Goal: Use online tool/utility: Utilize a website feature to perform a specific function

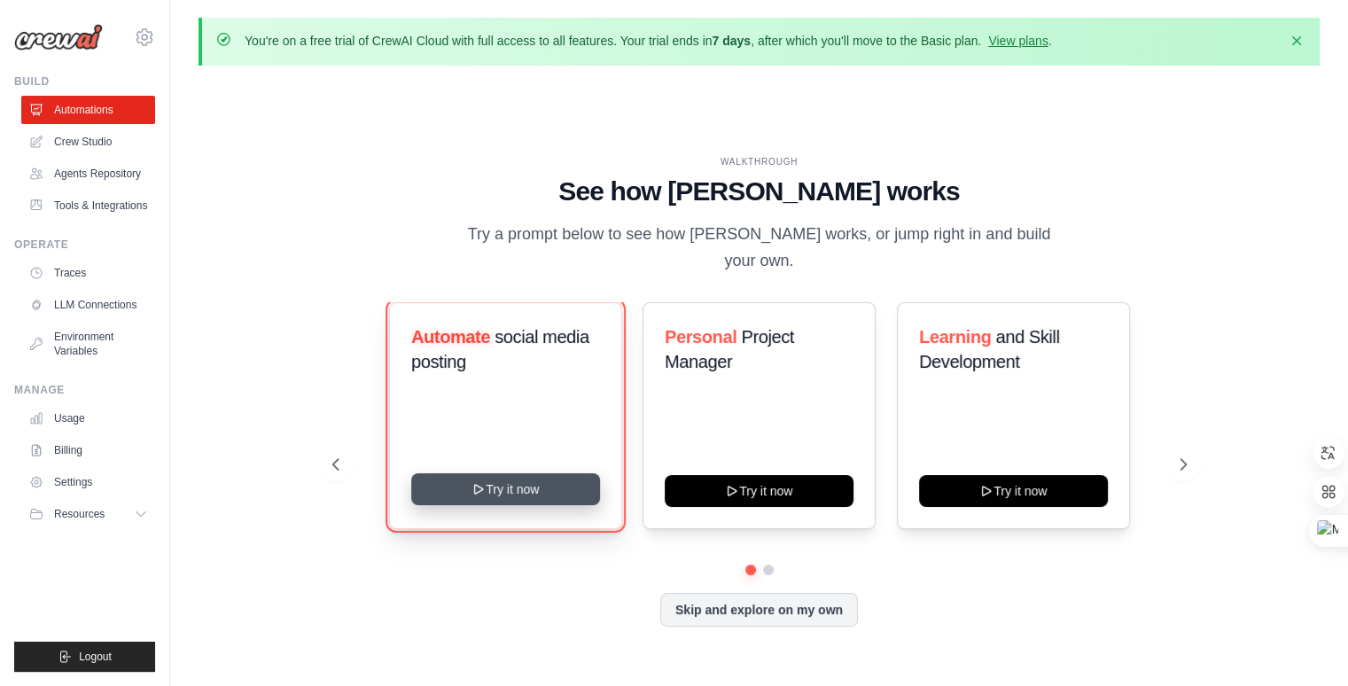
click at [497, 478] on button "Try it now" at bounding box center [505, 489] width 189 height 32
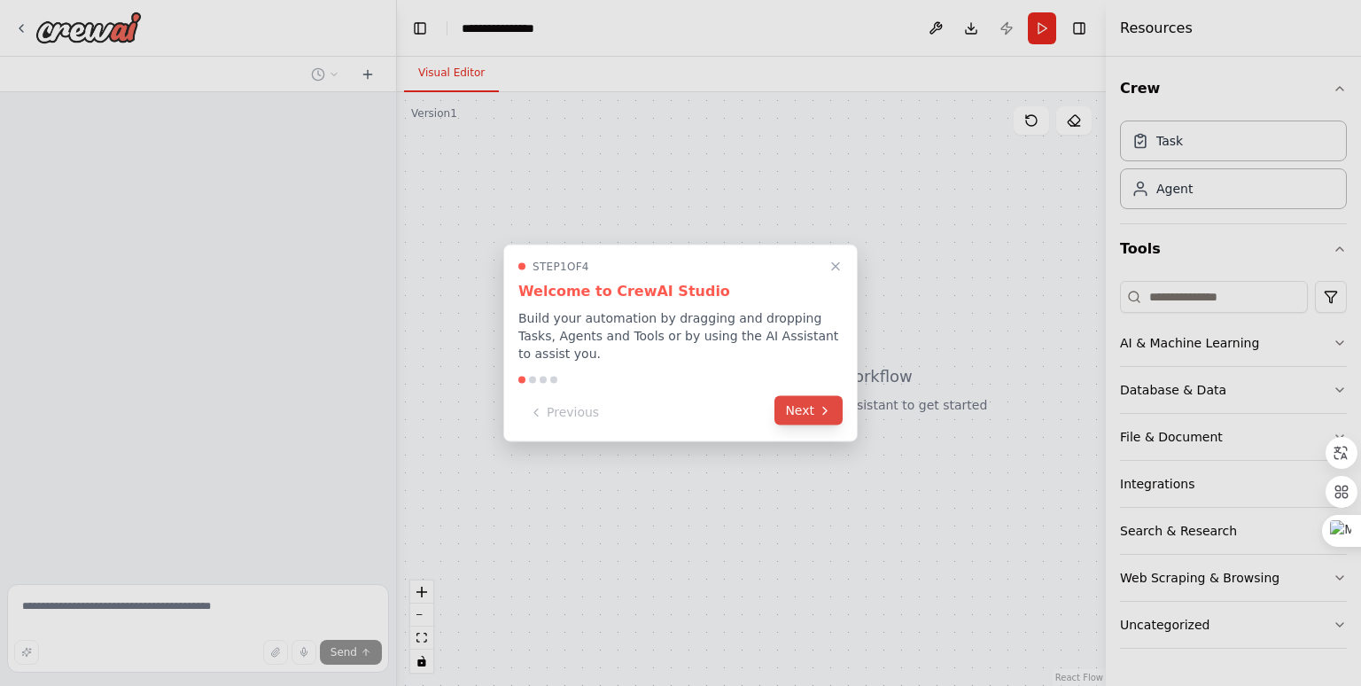
click at [802, 408] on button "Next" at bounding box center [808, 410] width 68 height 29
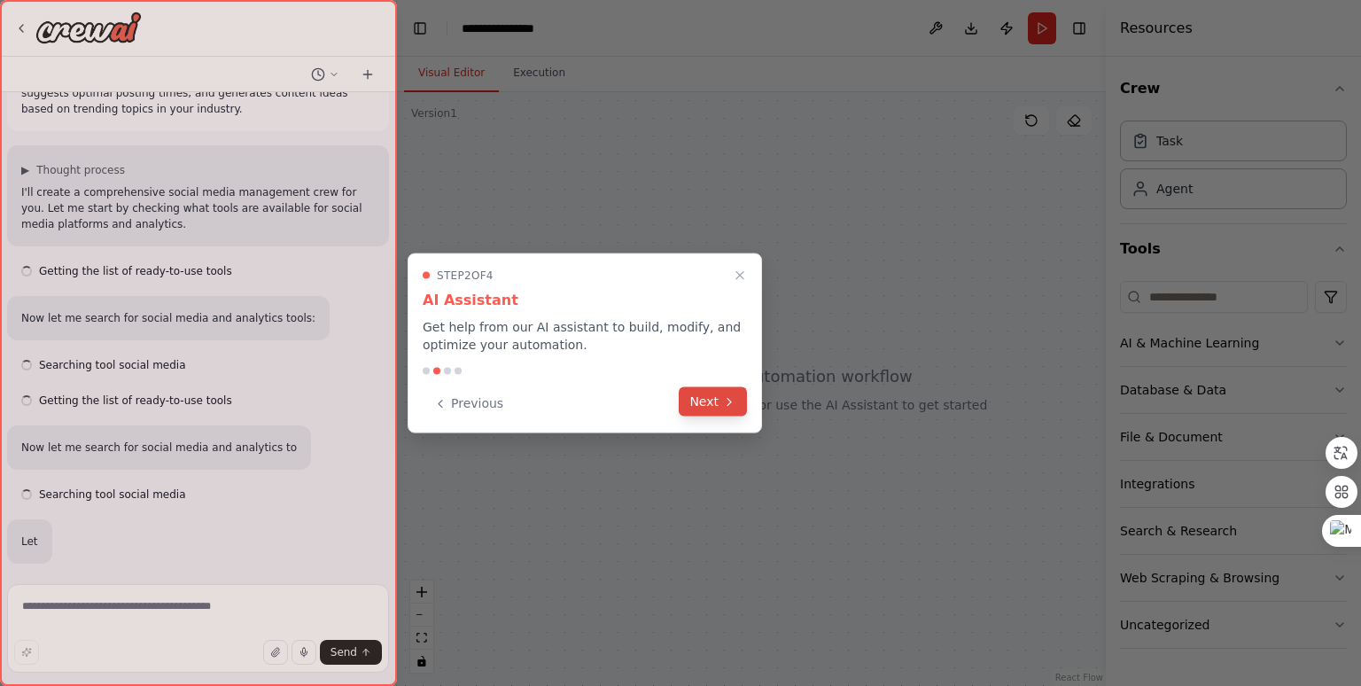
click at [710, 408] on button "Next" at bounding box center [713, 401] width 68 height 29
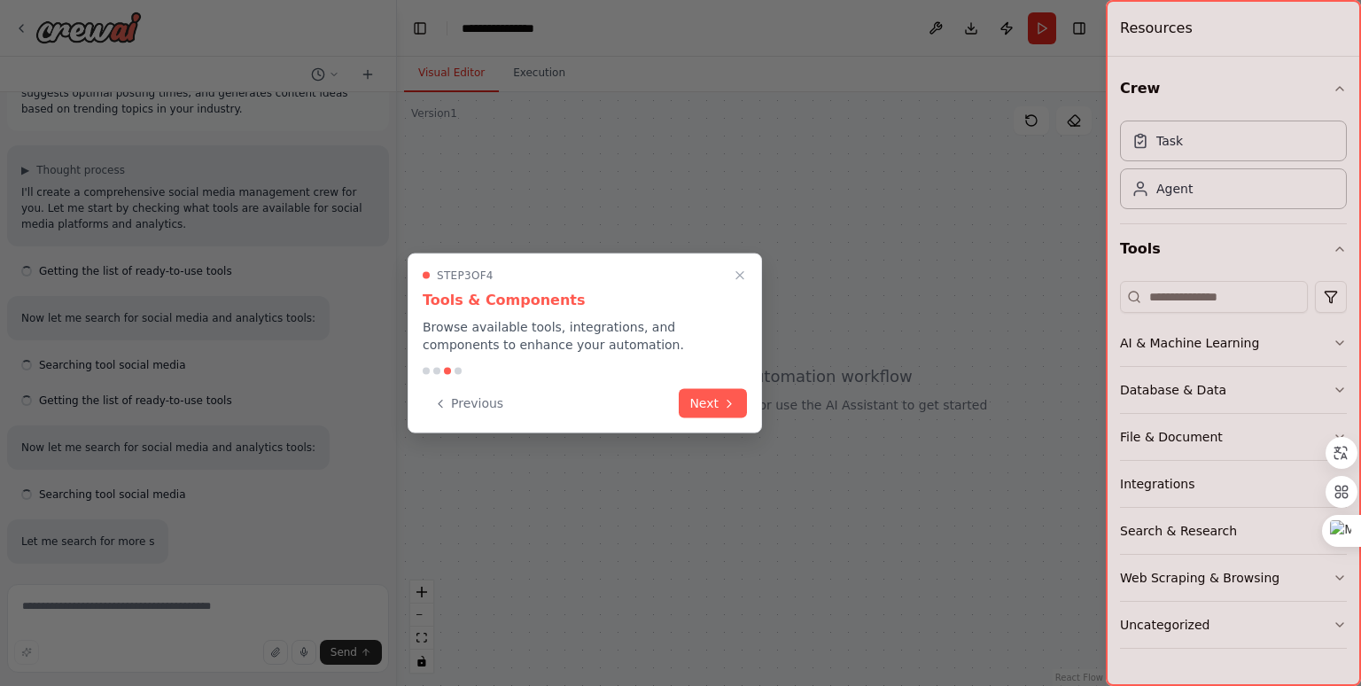
scroll to position [103, 0]
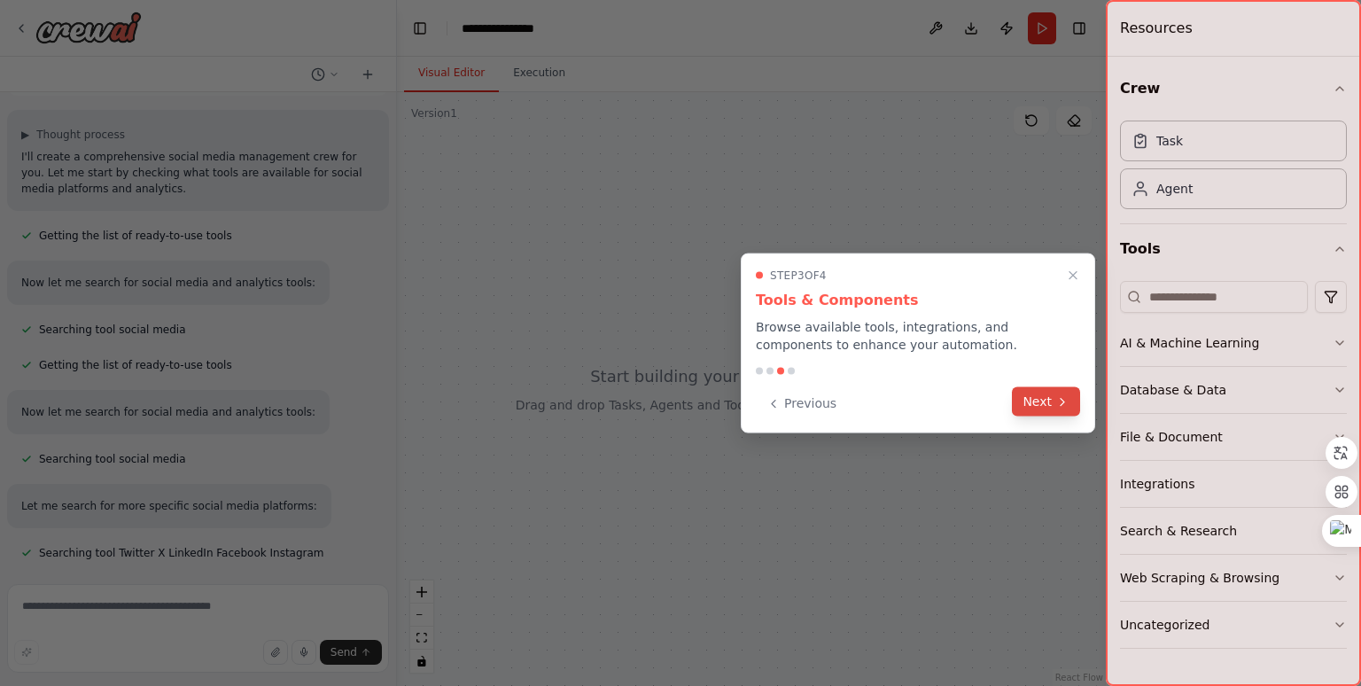
click at [1068, 397] on icon at bounding box center [1062, 401] width 14 height 14
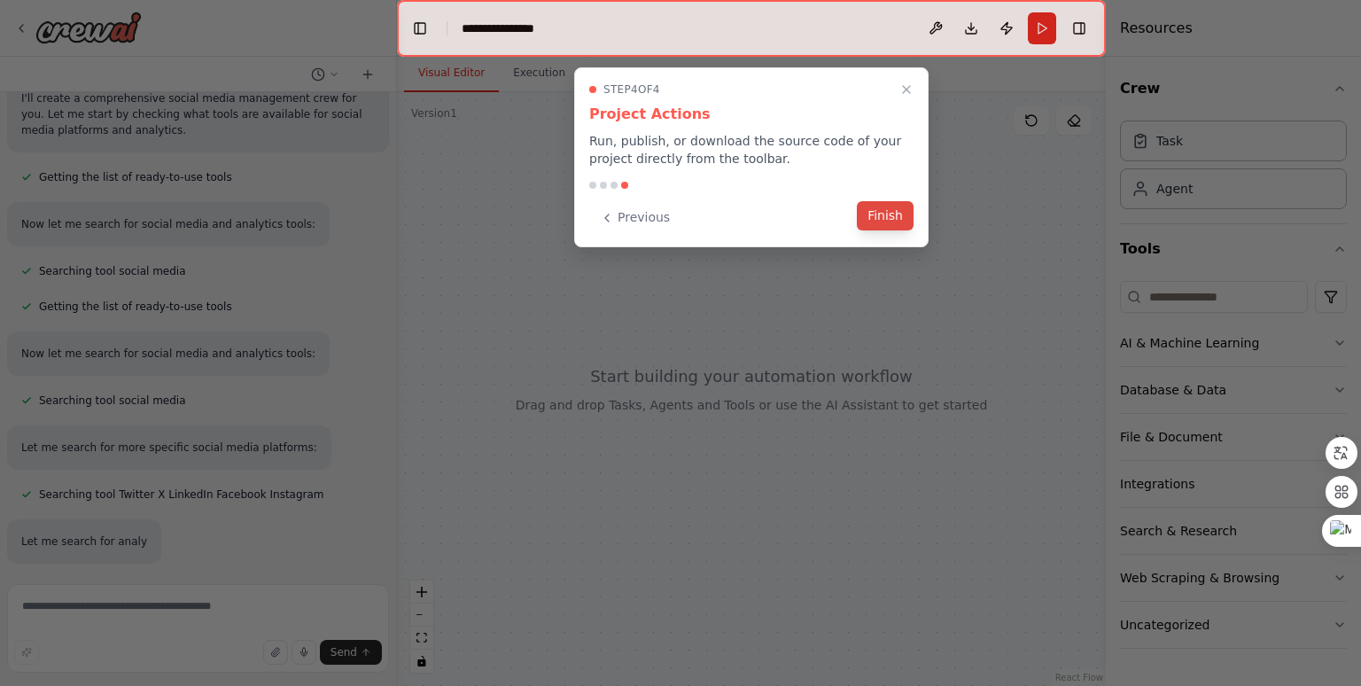
click at [884, 210] on button "Finish" at bounding box center [885, 215] width 57 height 29
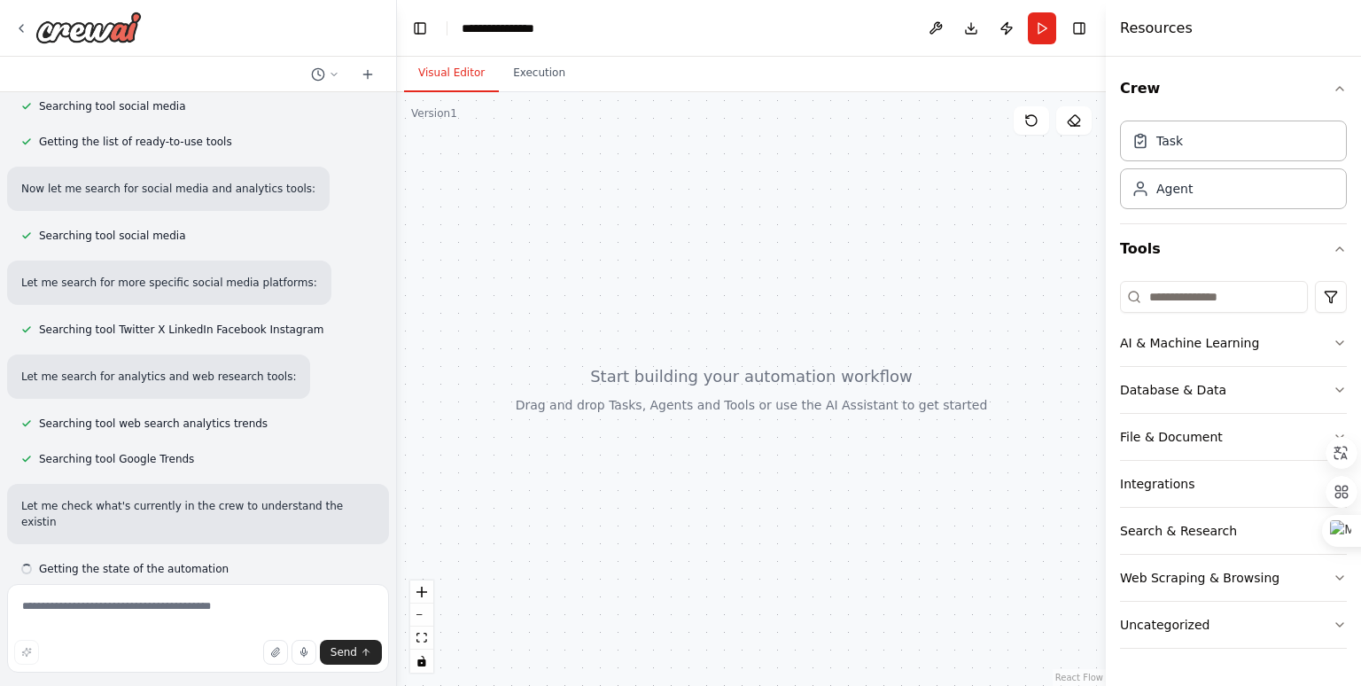
scroll to position [342, 0]
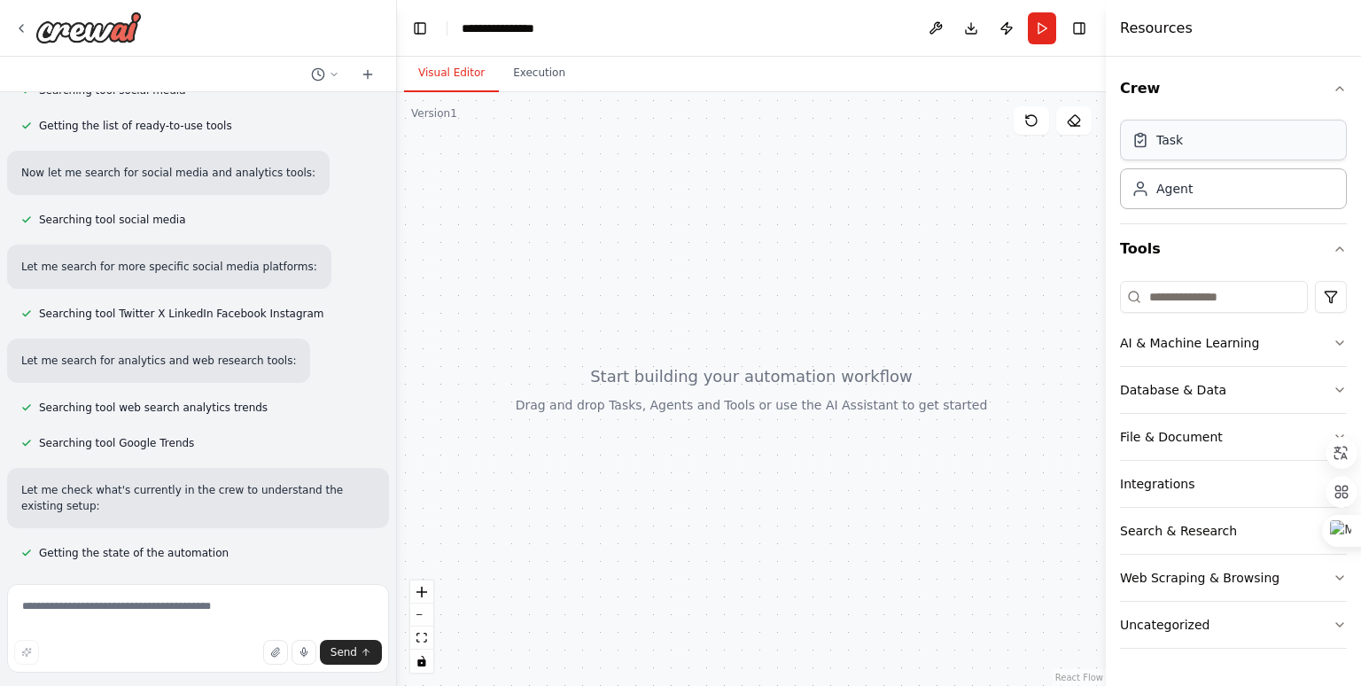
click at [1251, 143] on div "Task" at bounding box center [1233, 140] width 227 height 41
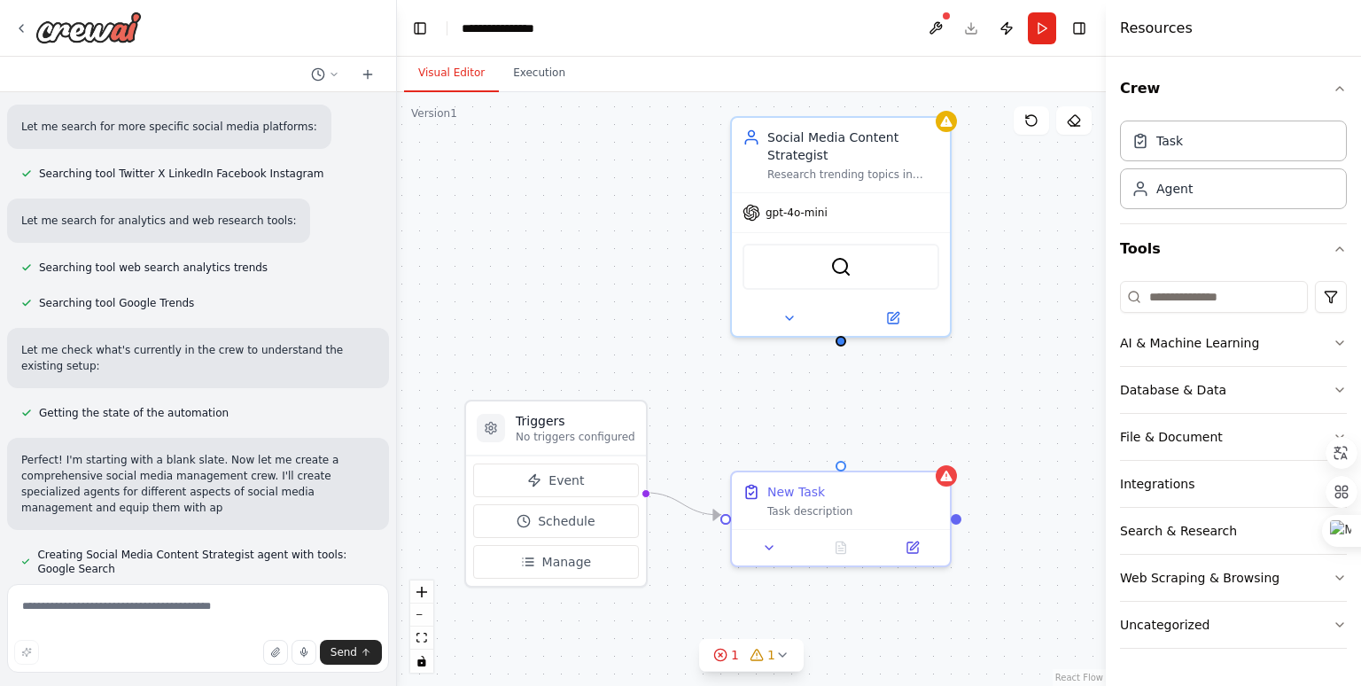
scroll to position [498, 0]
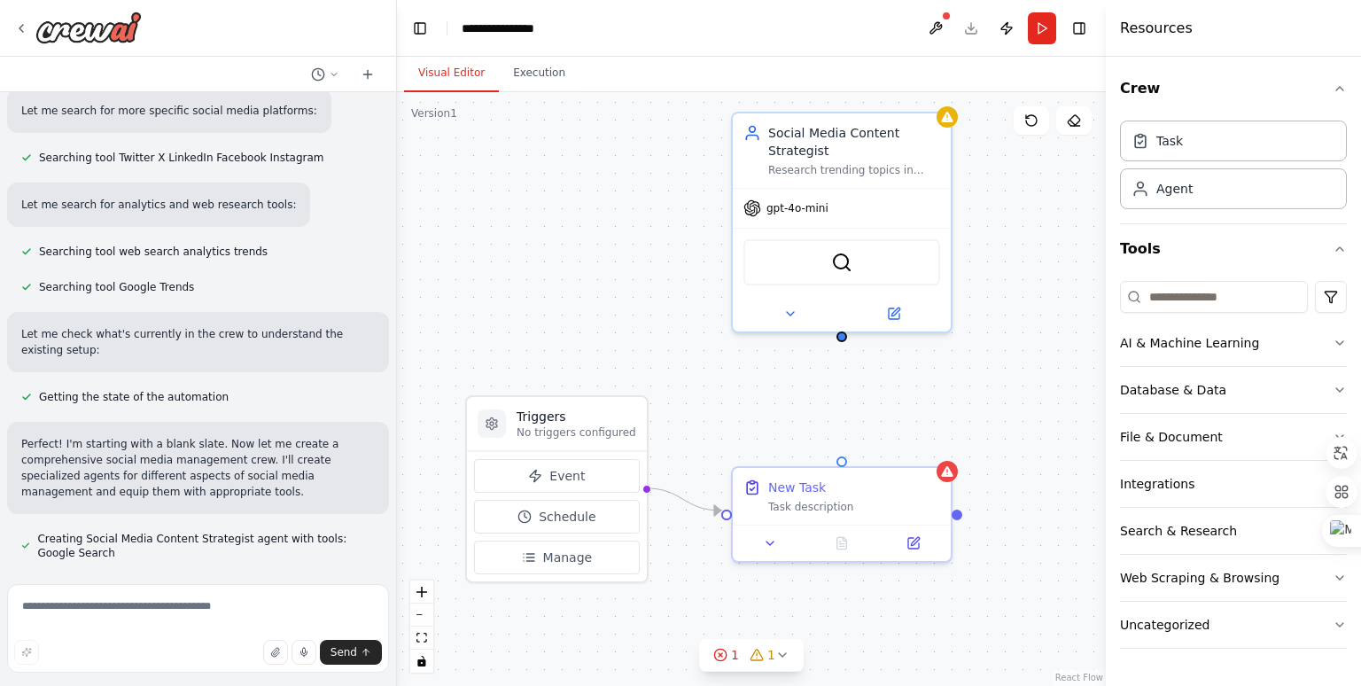
drag, startPoint x: 1002, startPoint y: 258, endPoint x: 982, endPoint y: 189, distance: 72.0
click at [982, 189] on div "Triggers No triggers configured Event Schedule Manage New Task Task description…" at bounding box center [751, 389] width 709 height 594
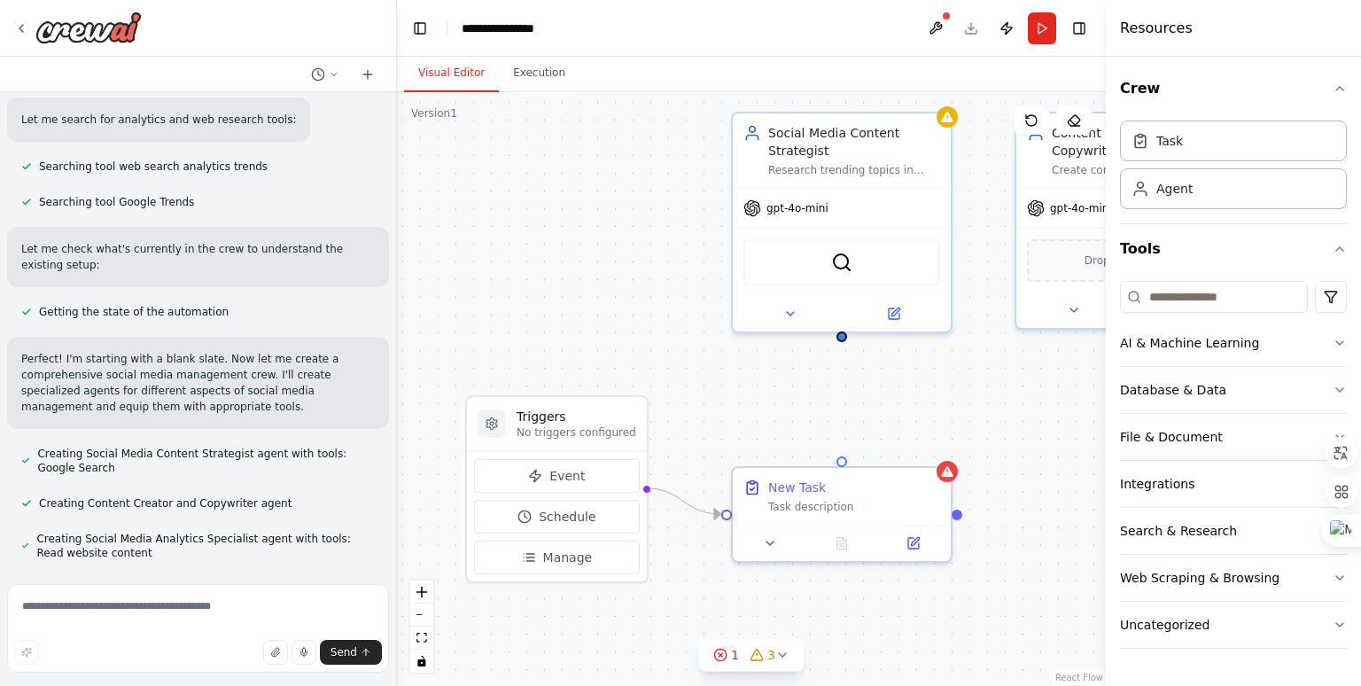
scroll to position [618, 0]
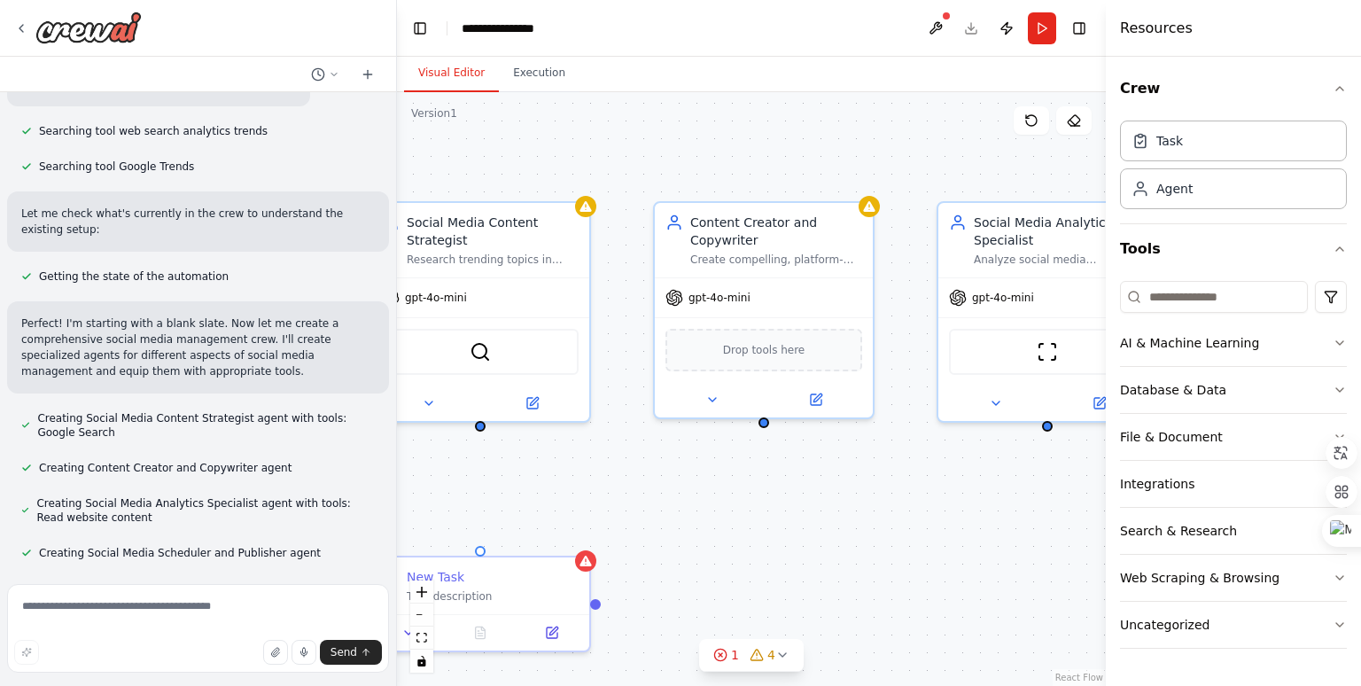
drag, startPoint x: 996, startPoint y: 382, endPoint x: 634, endPoint y: 471, distance: 372.4
click at [634, 471] on div "Triggers No triggers configured Event Schedule Manage New Task Task description…" at bounding box center [751, 389] width 709 height 594
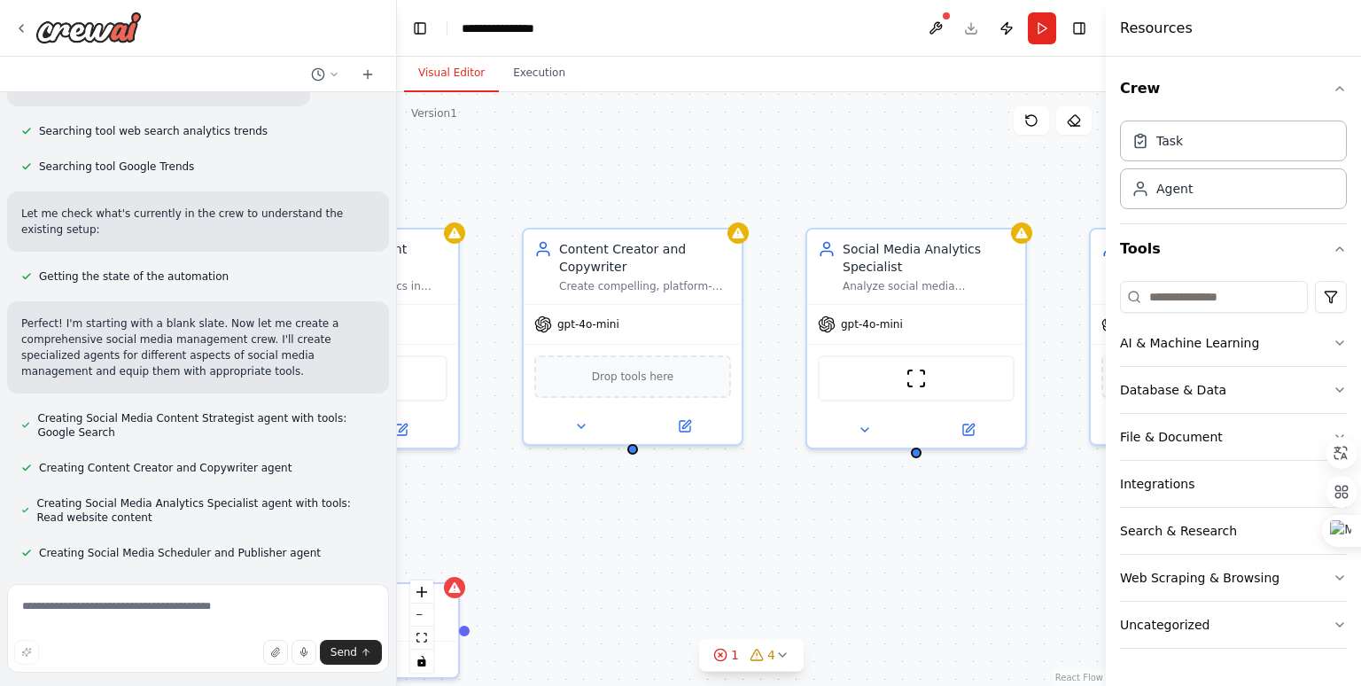
drag, startPoint x: 949, startPoint y: 524, endPoint x: 818, endPoint y: 550, distance: 133.8
click at [818, 550] on div "Triggers No triggers configured Event Schedule Manage New Task Task description…" at bounding box center [751, 389] width 709 height 594
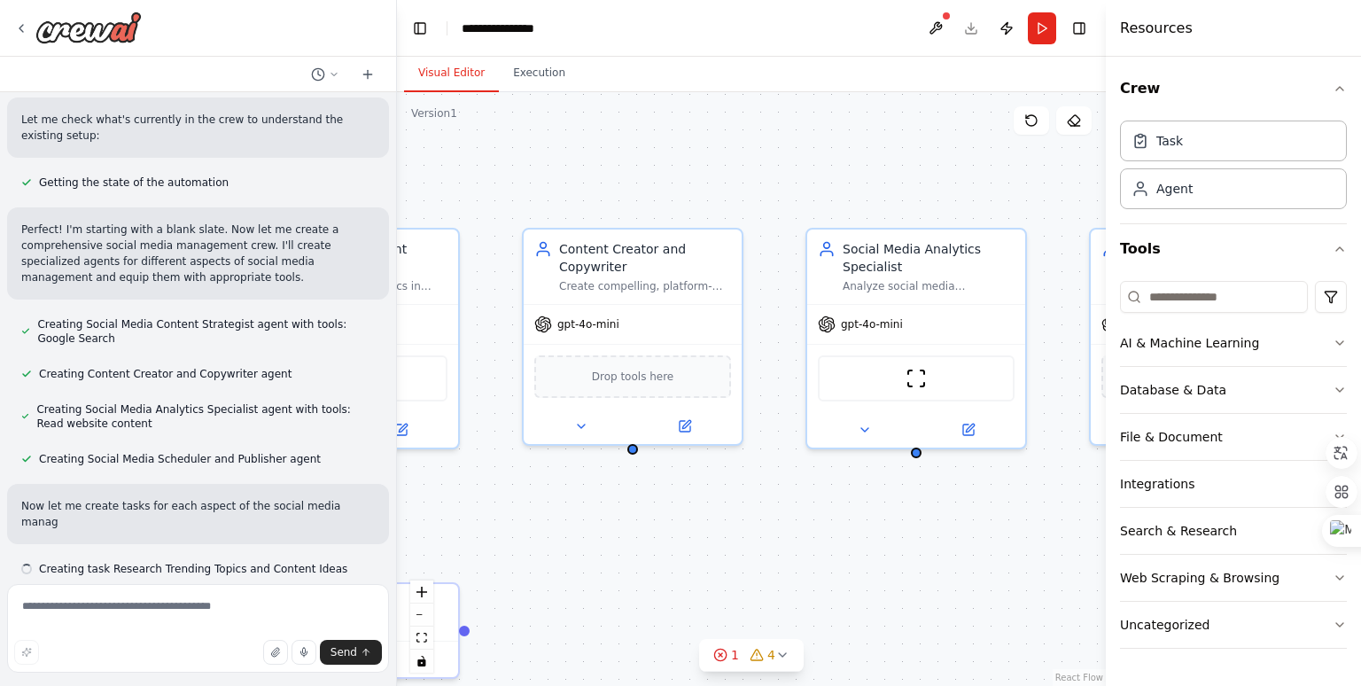
scroll to position [728, 0]
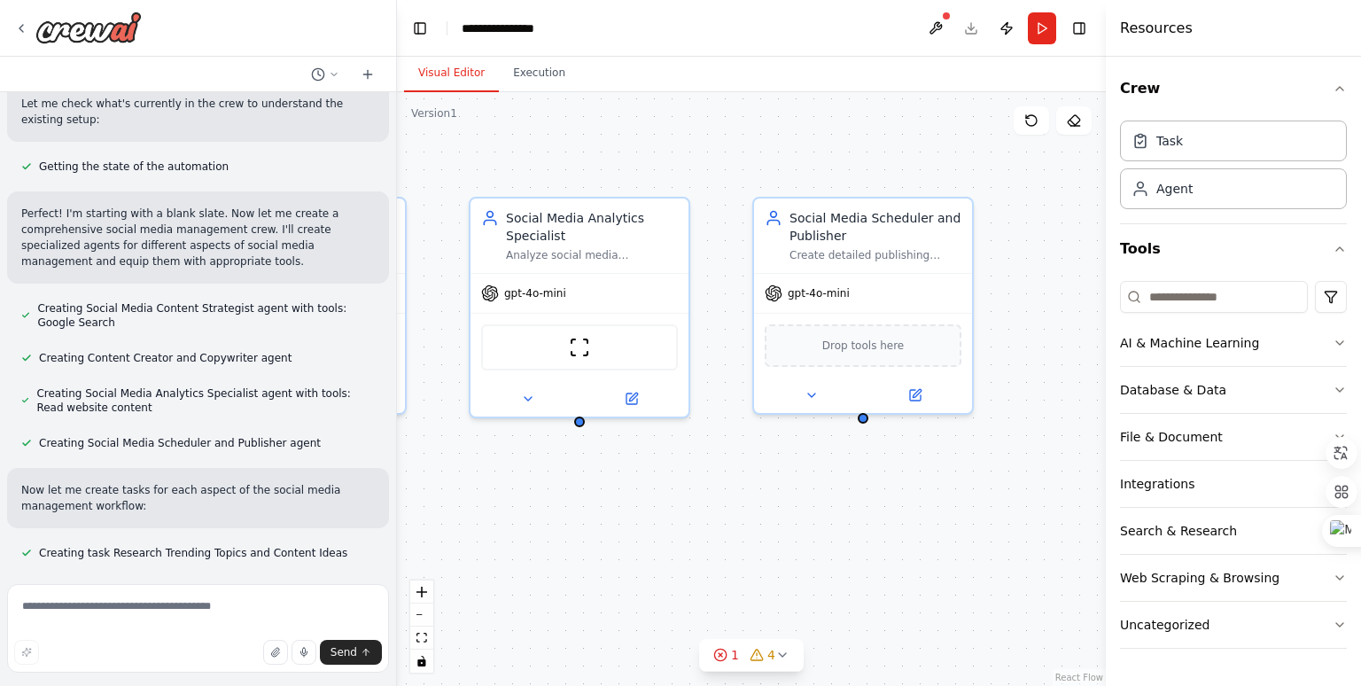
drag, startPoint x: 996, startPoint y: 549, endPoint x: 658, endPoint y: 520, distance: 338.8
click at [658, 520] on div ".deletable-edge-delete-btn { width: 20px; height: 20px; border: 0px solid #ffff…" at bounding box center [751, 389] width 709 height 594
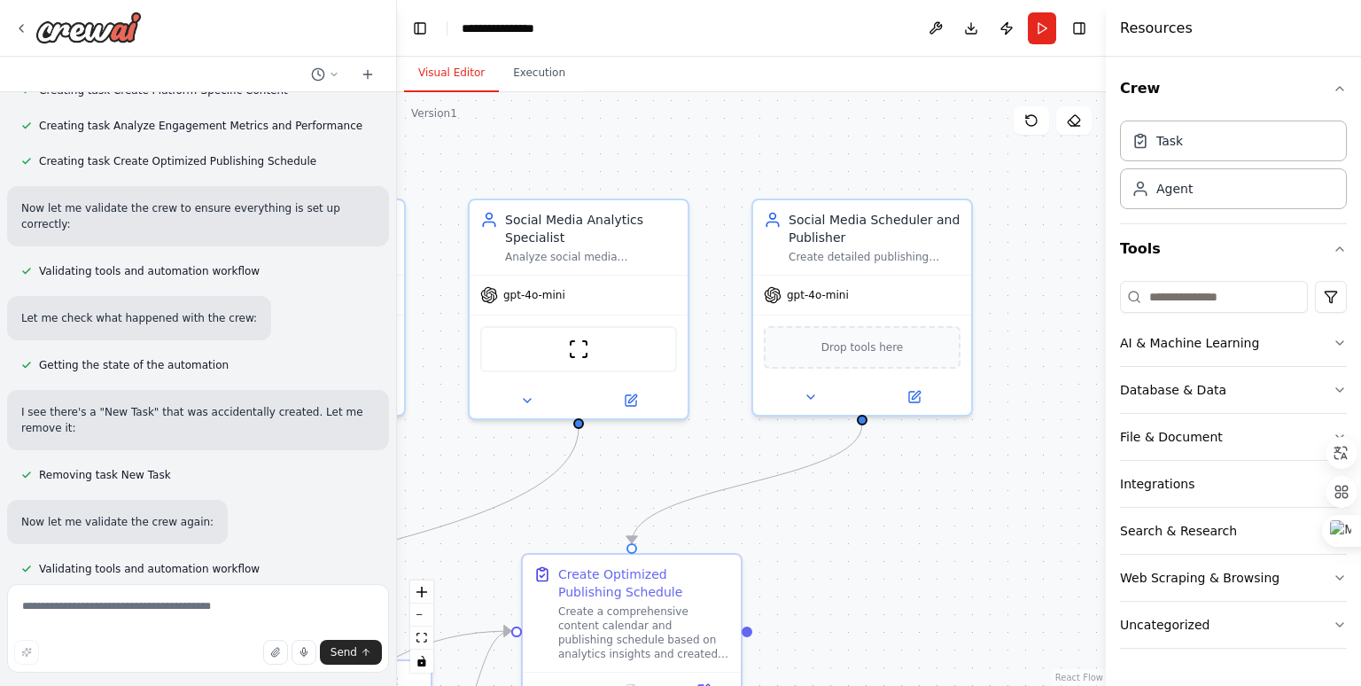
scroll to position [1269, 0]
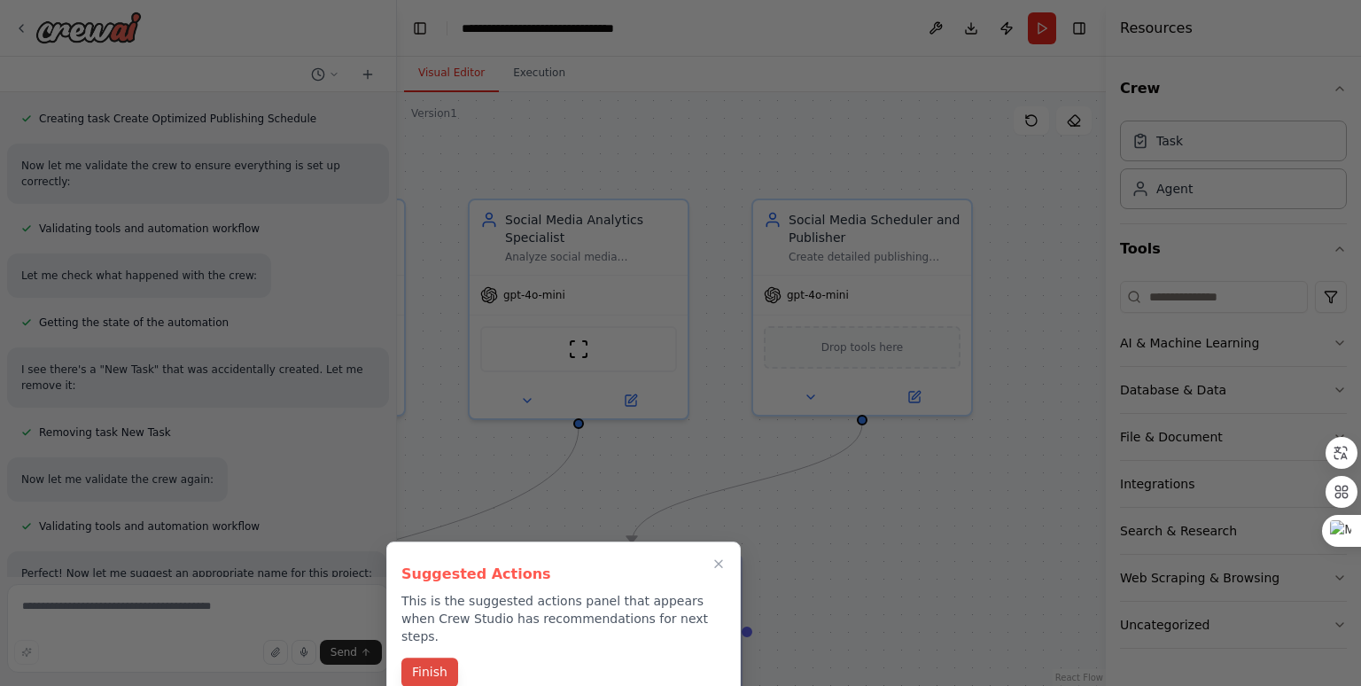
click at [425, 657] on button "Finish" at bounding box center [429, 671] width 57 height 29
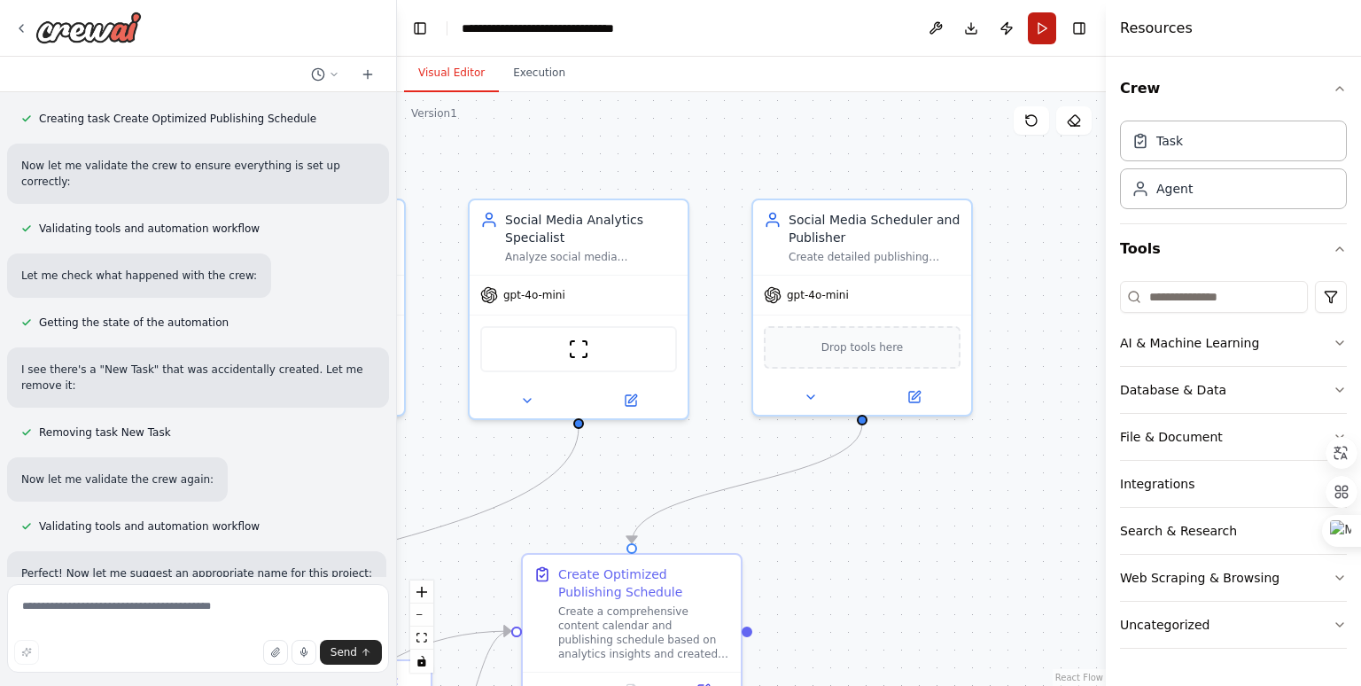
click at [1038, 36] on button "Run" at bounding box center [1042, 28] width 28 height 32
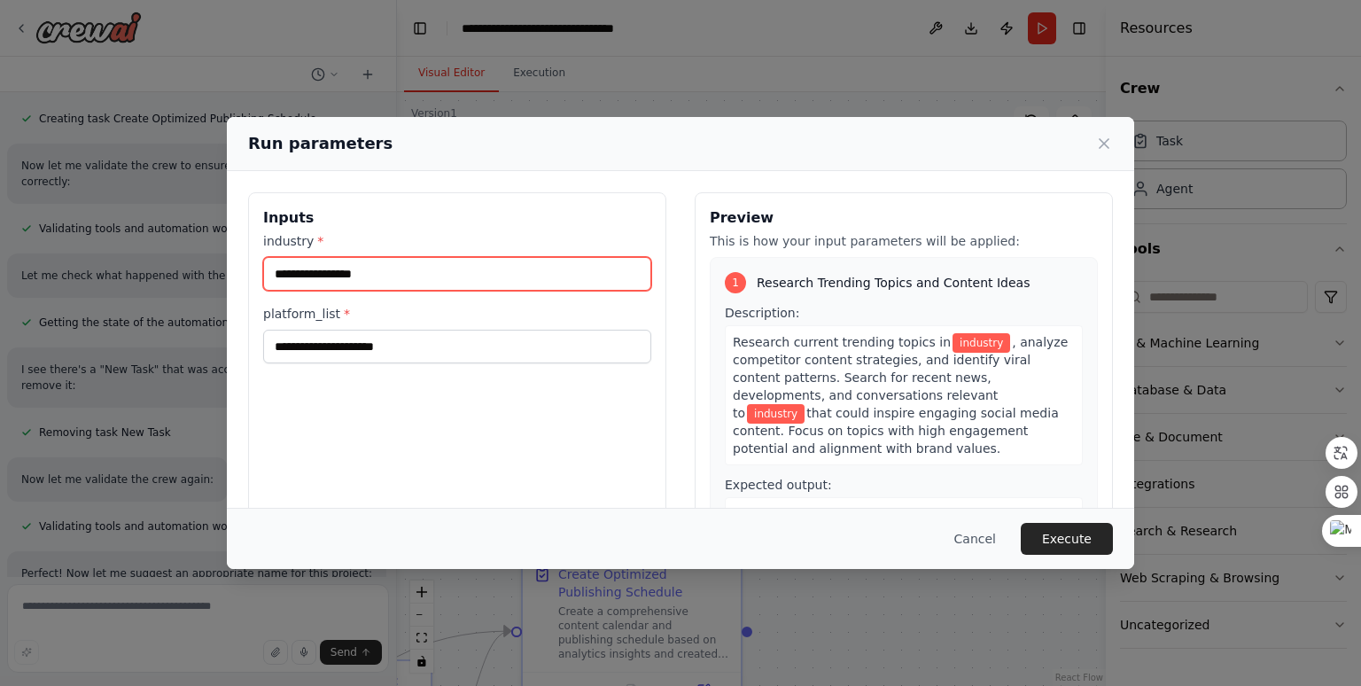
click at [340, 272] on input "industry *" at bounding box center [457, 274] width 388 height 34
type input "*********"
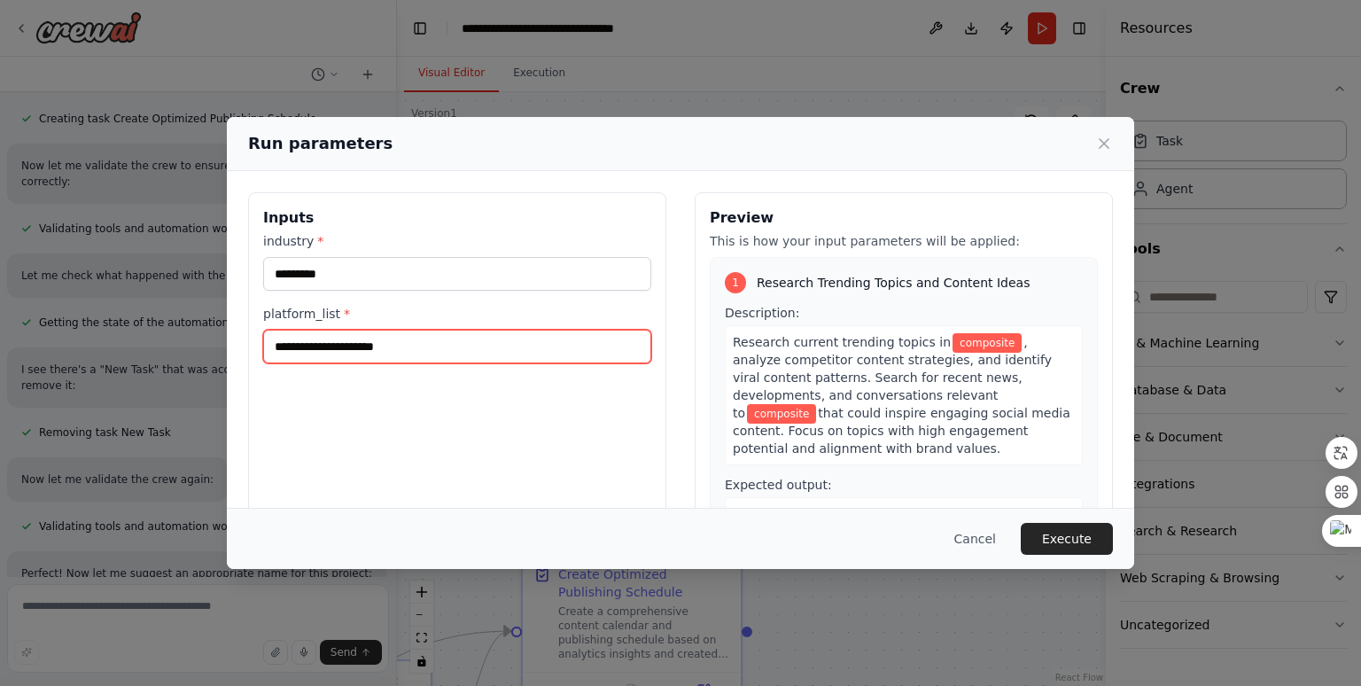
click at [330, 343] on input "platform_list *" at bounding box center [457, 347] width 388 height 34
type input "********"
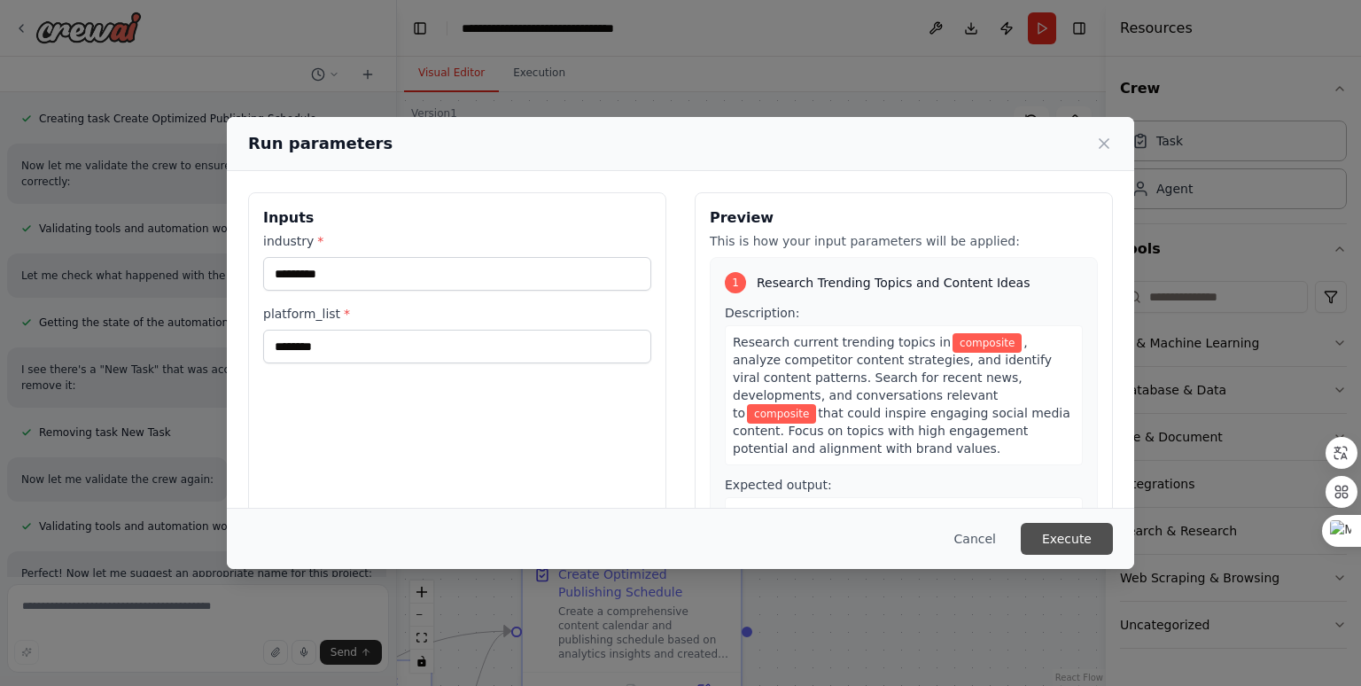
click at [1061, 530] on button "Execute" at bounding box center [1067, 539] width 92 height 32
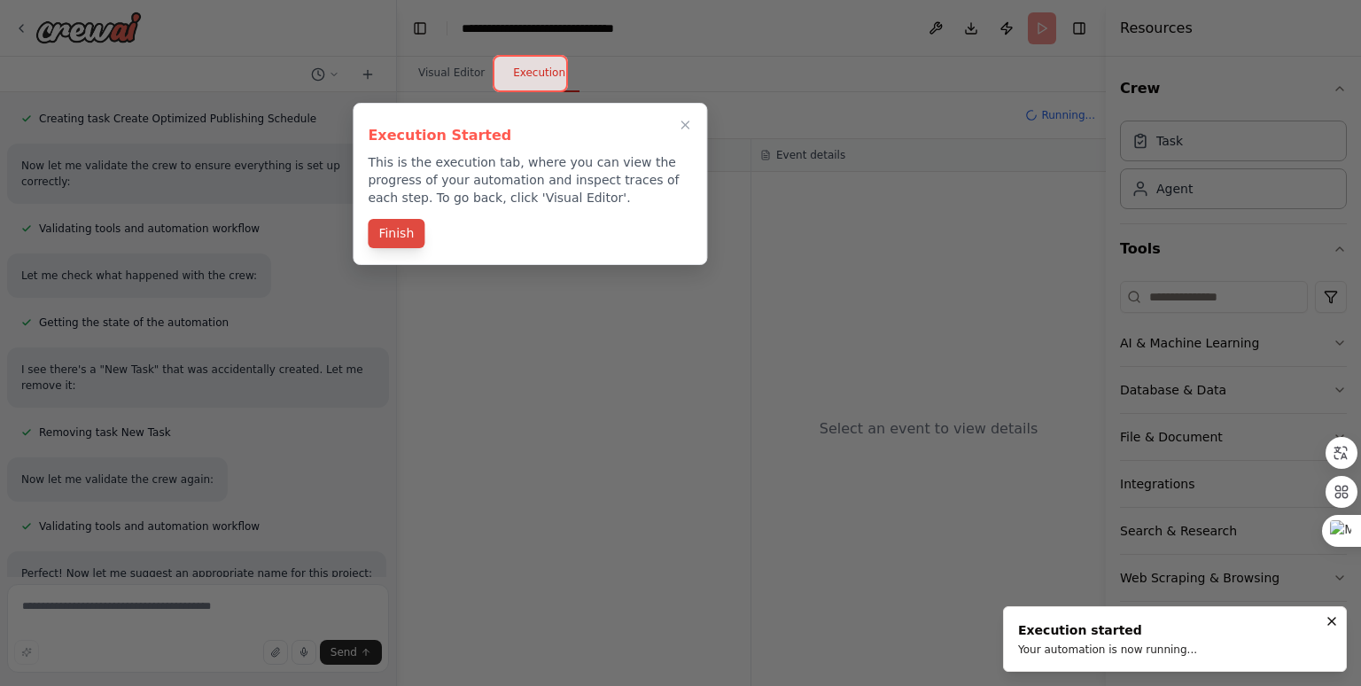
click at [399, 237] on button "Finish" at bounding box center [396, 233] width 57 height 29
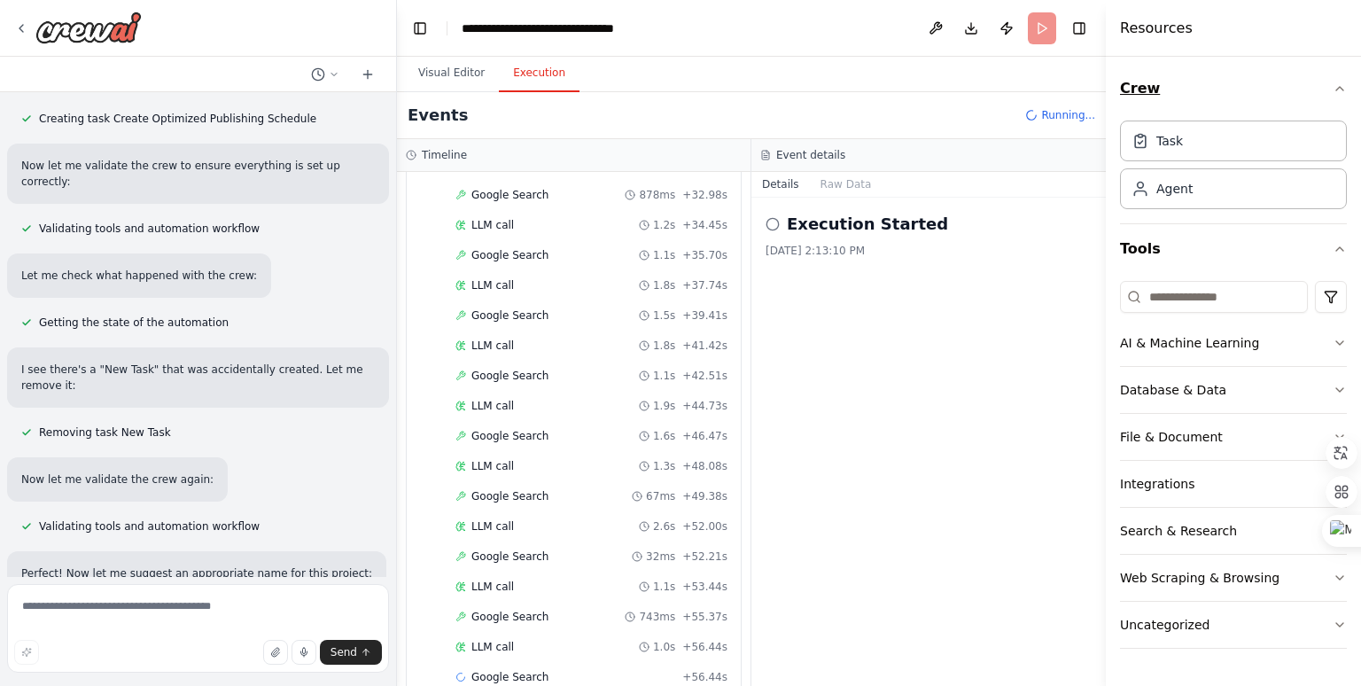
scroll to position [854, 0]
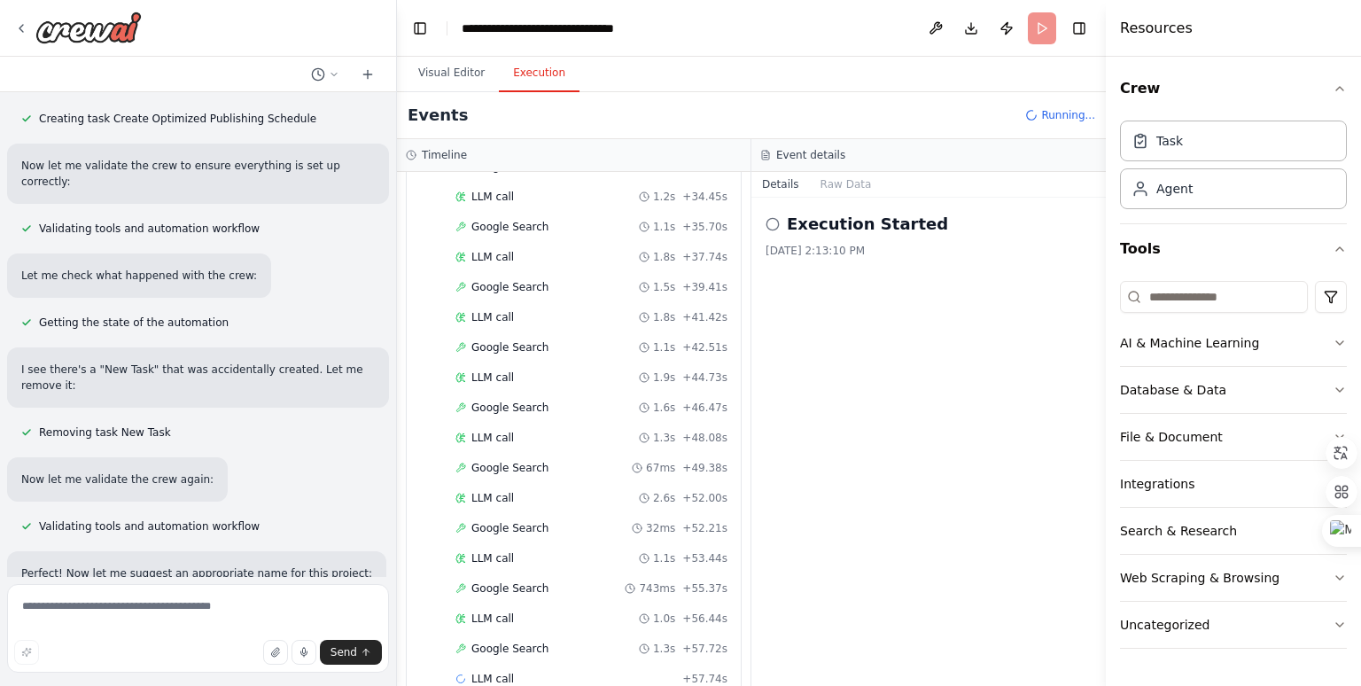
click at [844, 545] on div "Execution Started [DATE] 2:13:10 PM" at bounding box center [928, 442] width 354 height 488
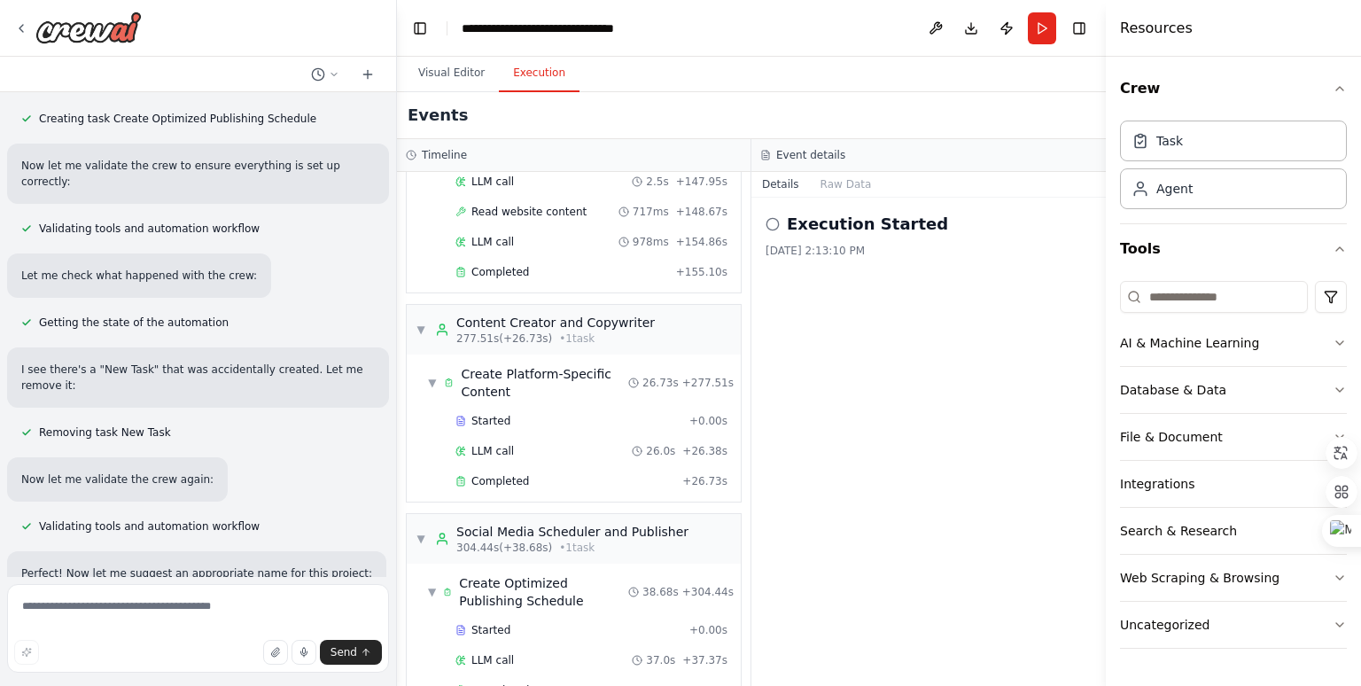
scroll to position [3311, 0]
